Goal: Navigation & Orientation: Understand site structure

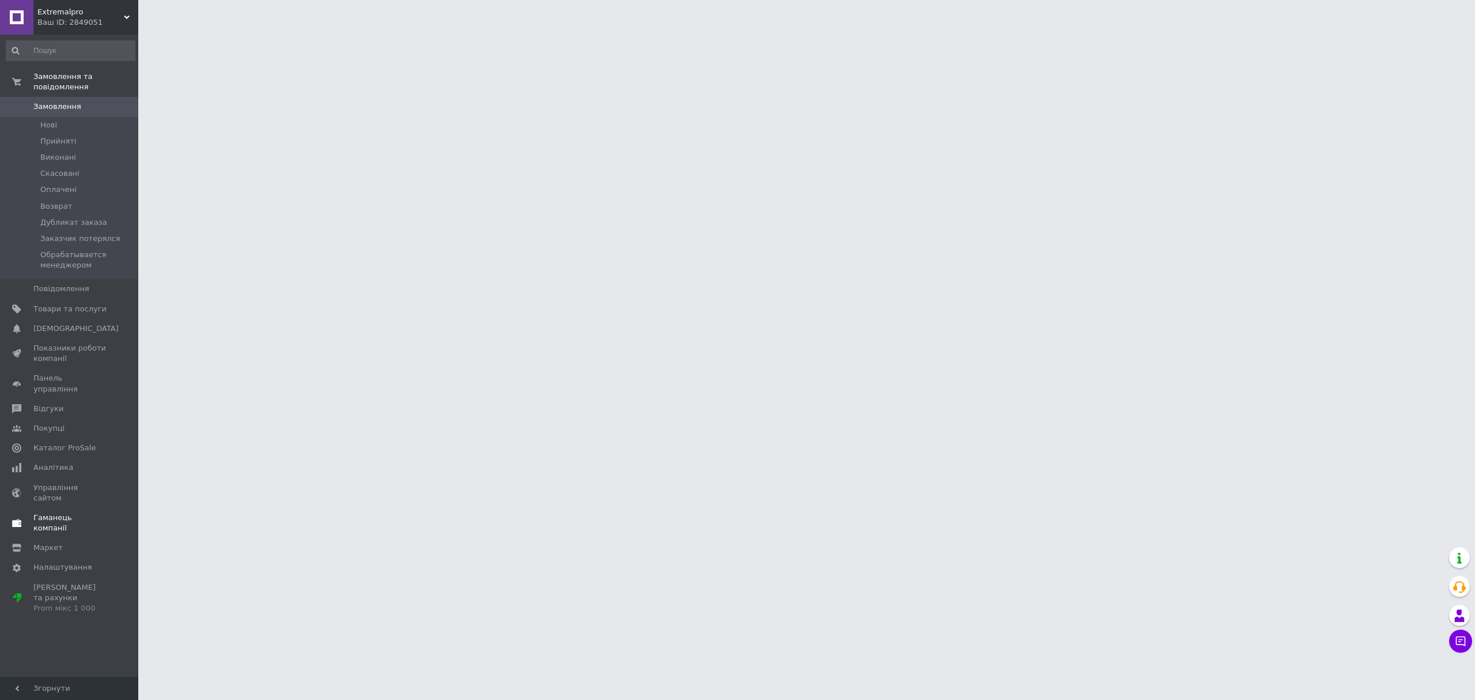
click at [58, 512] on span "Гаманець компанії" at bounding box center [69, 522] width 73 height 21
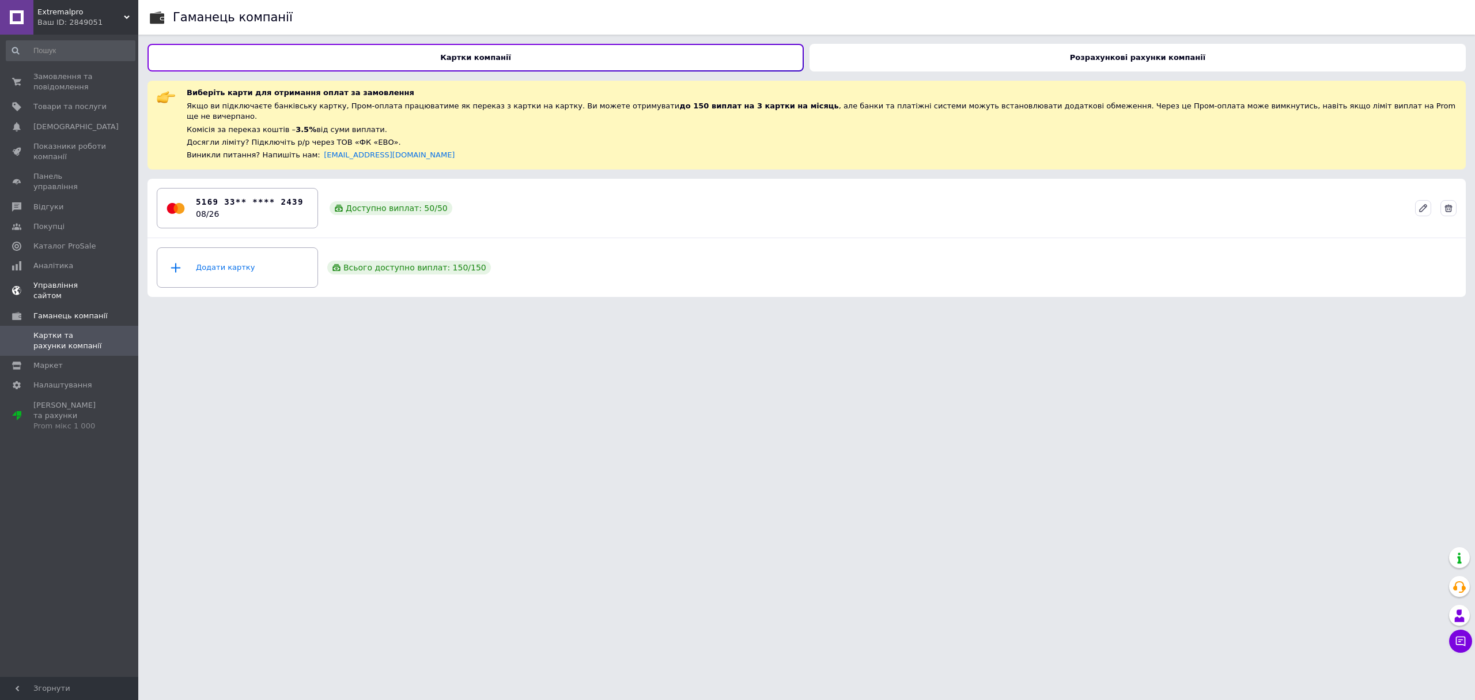
click at [61, 280] on span "Управління сайтом" at bounding box center [69, 290] width 73 height 21
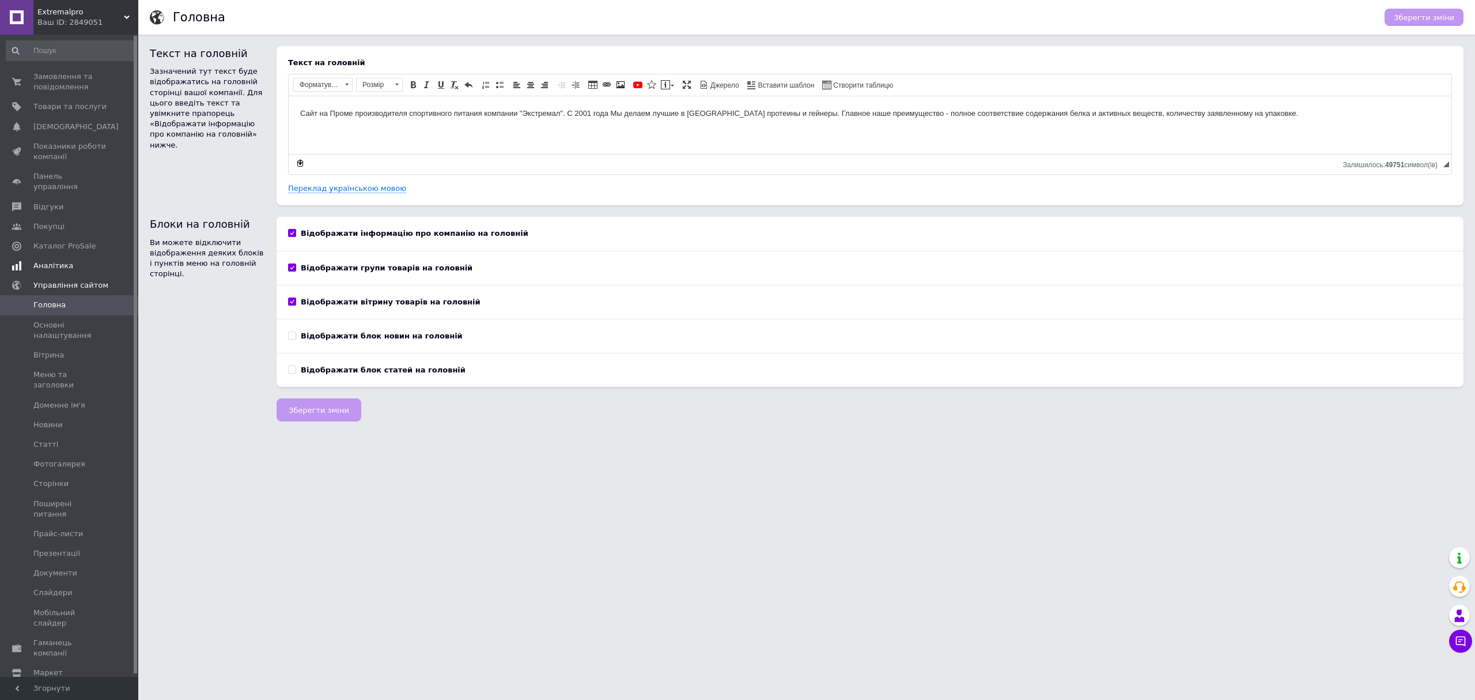
click at [51, 260] on span "Аналітика" at bounding box center [53, 265] width 40 height 10
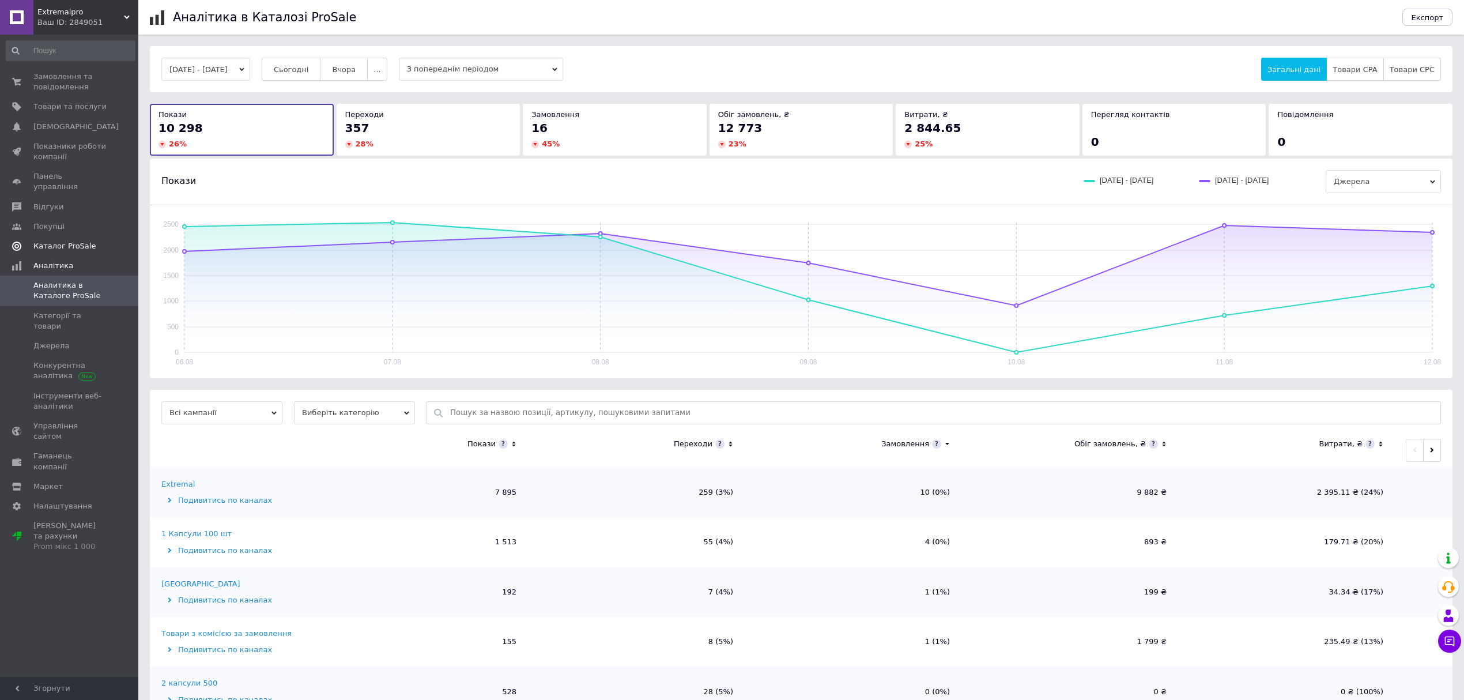
click at [55, 241] on span "Каталог ProSale" at bounding box center [64, 246] width 62 height 10
